Goal: Transaction & Acquisition: Purchase product/service

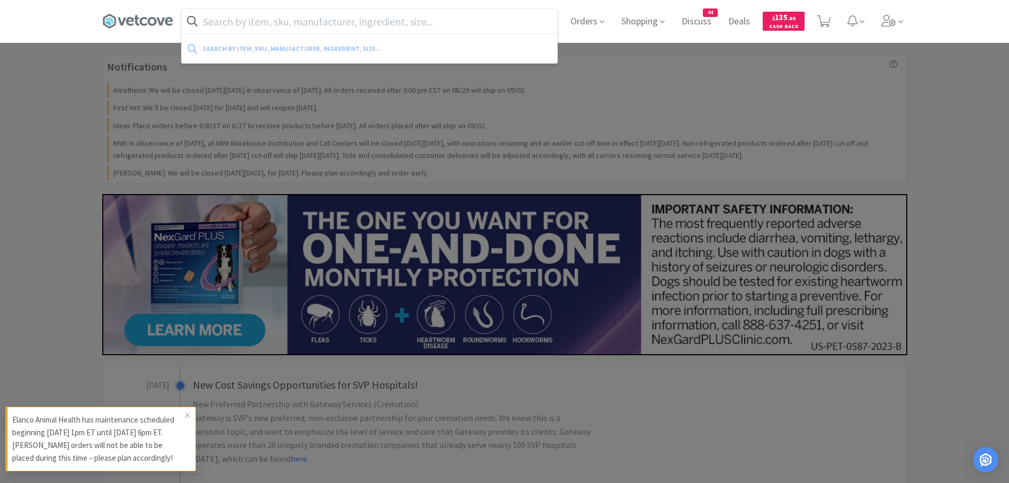
click at [359, 22] on input "text" at bounding box center [370, 21] width 376 height 24
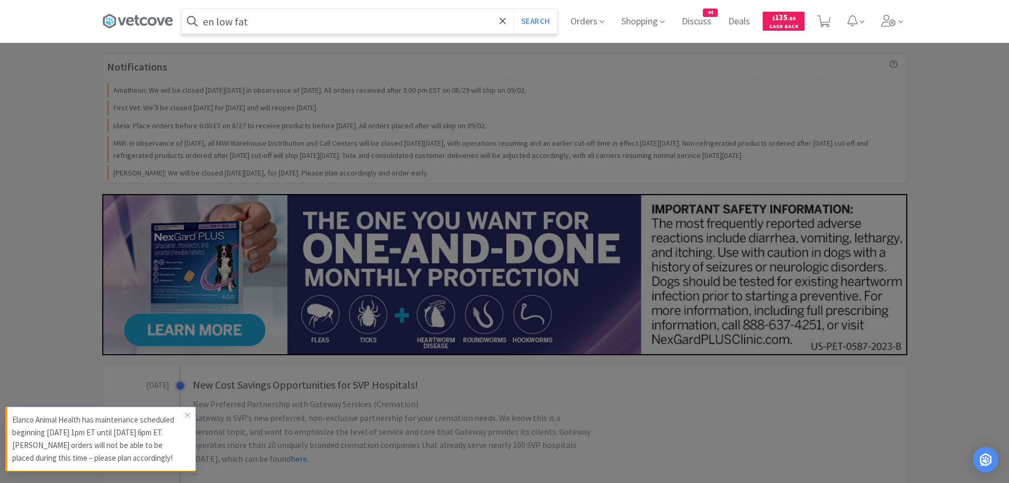
type input "en low fat"
click at [513, 9] on button "Search" at bounding box center [535, 21] width 44 height 24
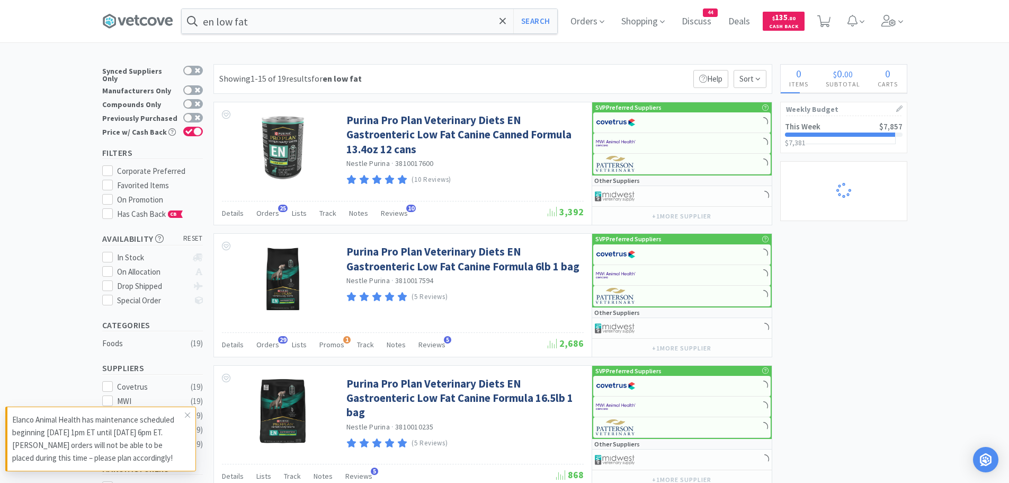
select select "2"
select select "1"
select select "2"
select select "1"
select select "2"
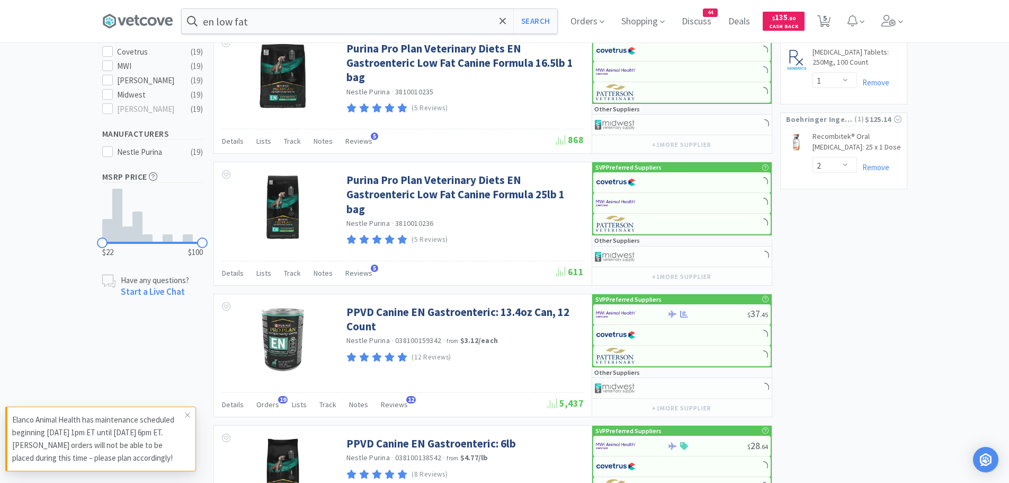
select select "1"
select select "6"
select select "1"
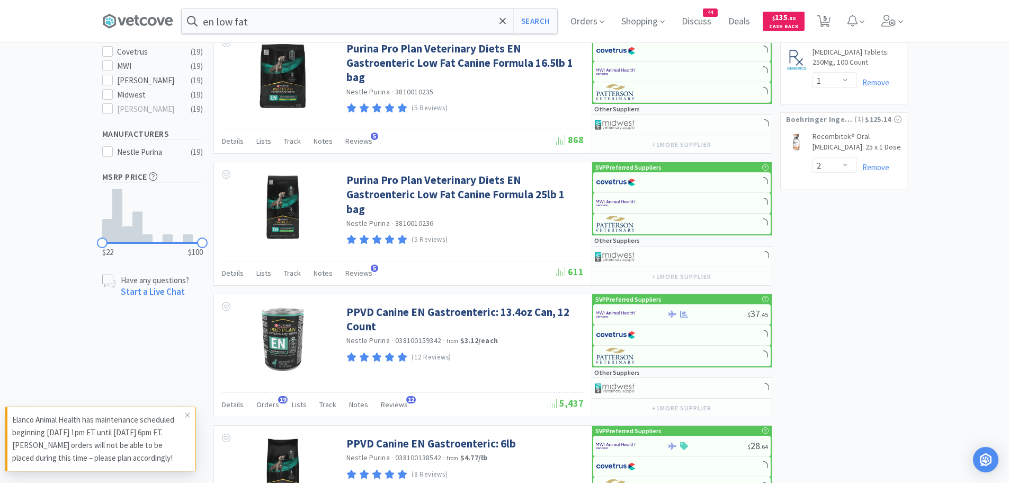
select select "4"
select select "2"
select select "4"
select select "50"
select select "100"
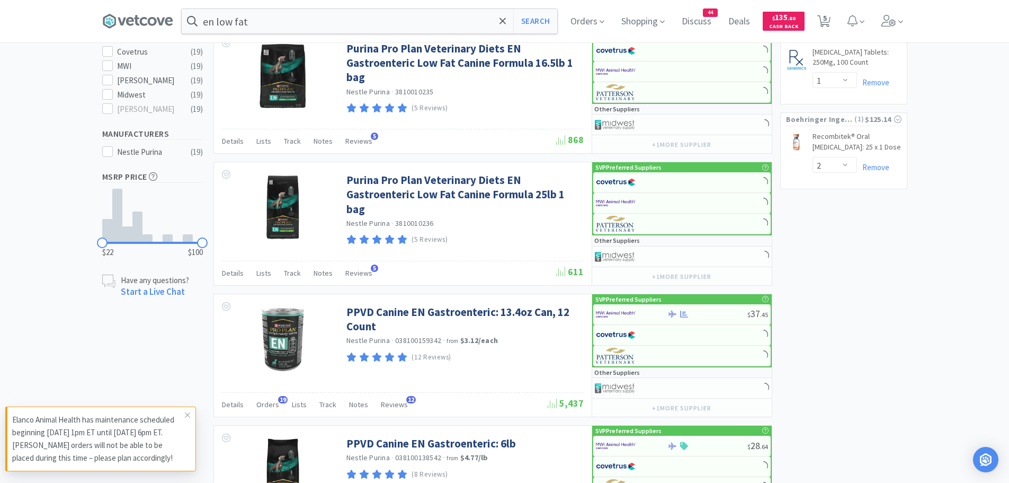
select select "6"
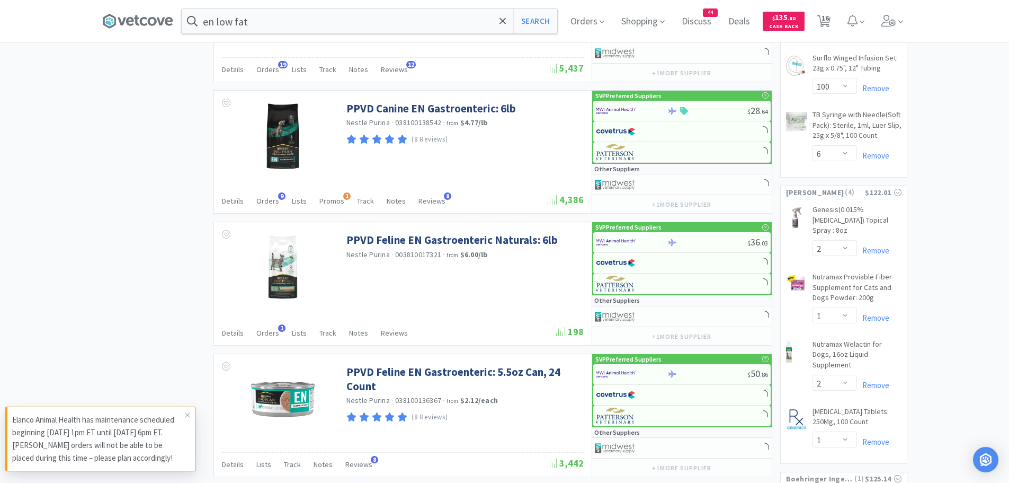
scroll to position [689, 0]
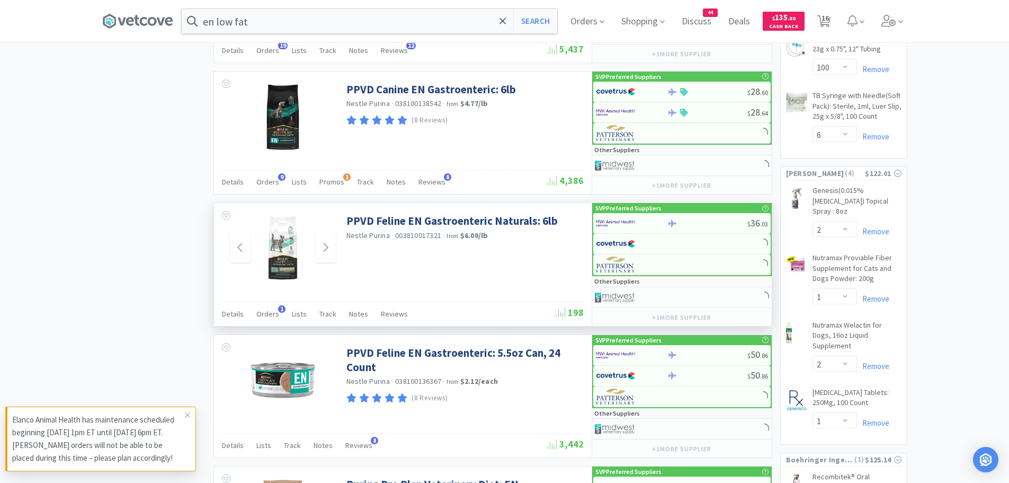
select select "1"
select select "3"
select select "2"
select select "1"
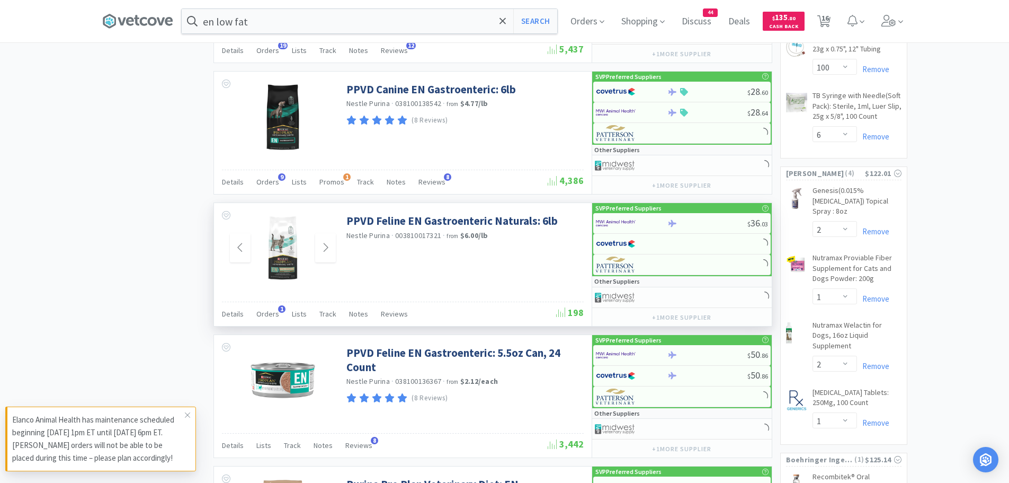
select select "2"
select select "1"
select select "2"
select select "3"
select select "2"
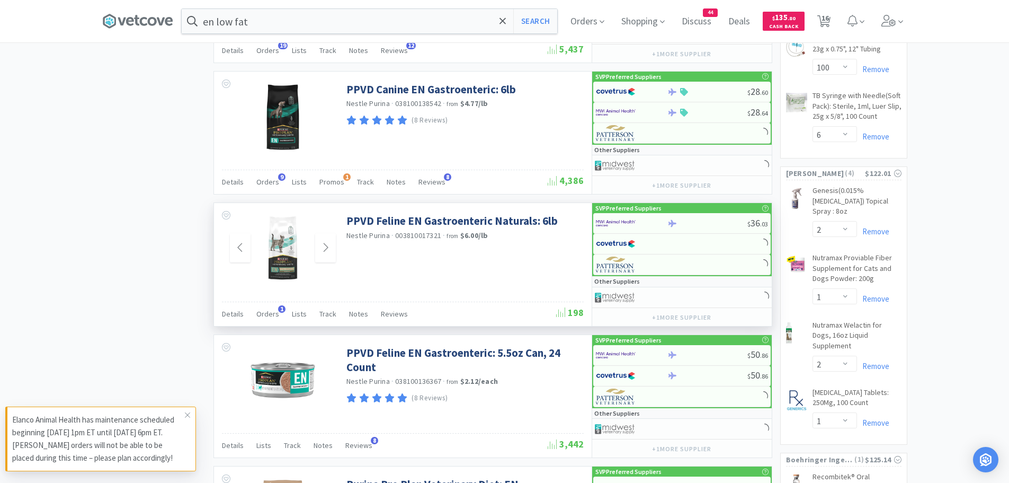
select select "2"
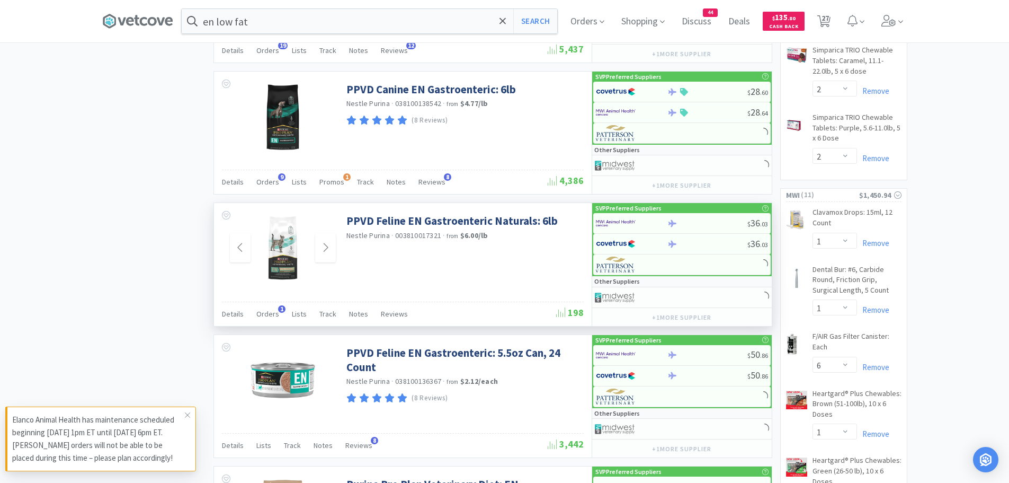
click at [274, 255] on img at bounding box center [282, 247] width 69 height 69
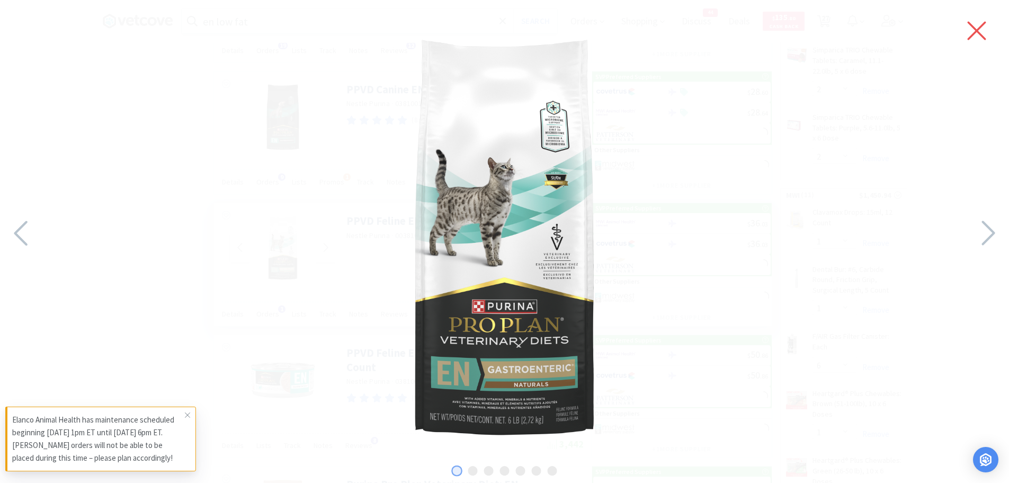
click at [978, 26] on icon at bounding box center [977, 31] width 22 height 30
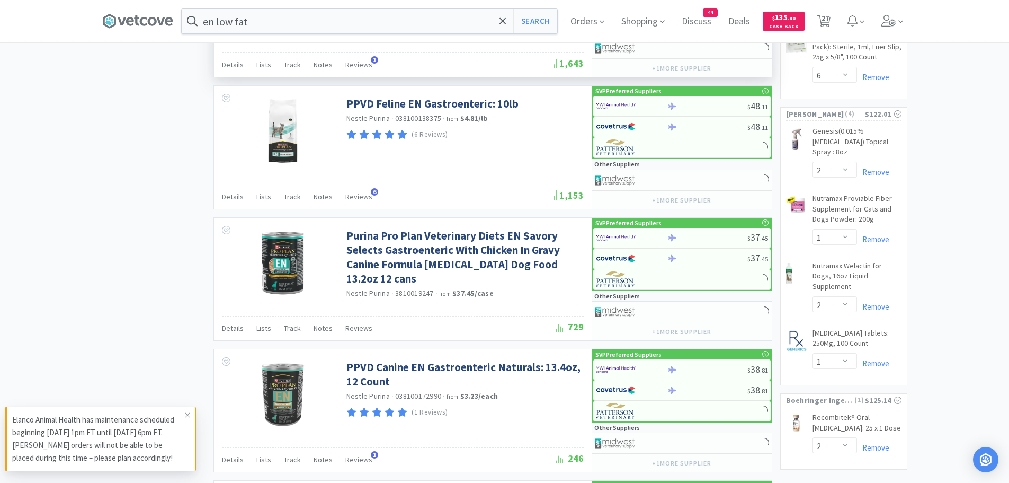
select select "1"
select select "5"
select select "2"
select select "1"
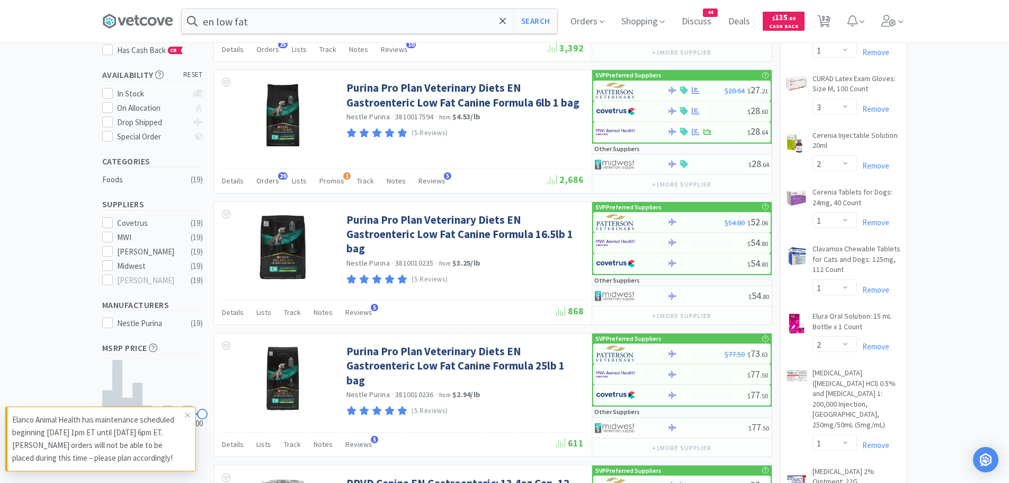
scroll to position [70, 0]
